Goal: Task Accomplishment & Management: Complete application form

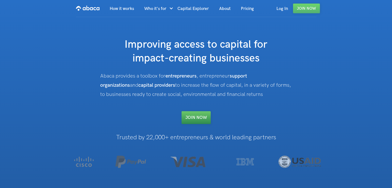
click at [195, 114] on link "Join NOW" at bounding box center [195, 117] width 29 height 13
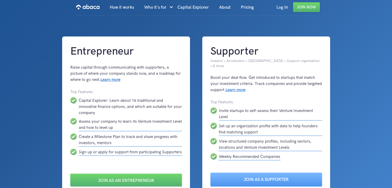
scroll to position [2, 0]
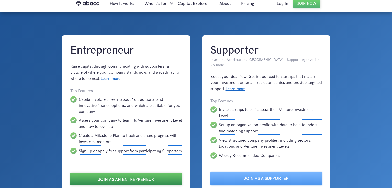
click at [140, 177] on link "Join as an Entrepreneur" at bounding box center [125, 179] width 111 height 13
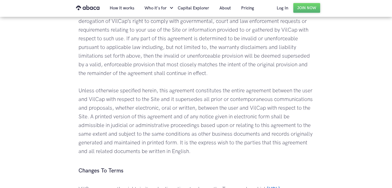
scroll to position [1576, 0]
